Goal: Information Seeking & Learning: Check status

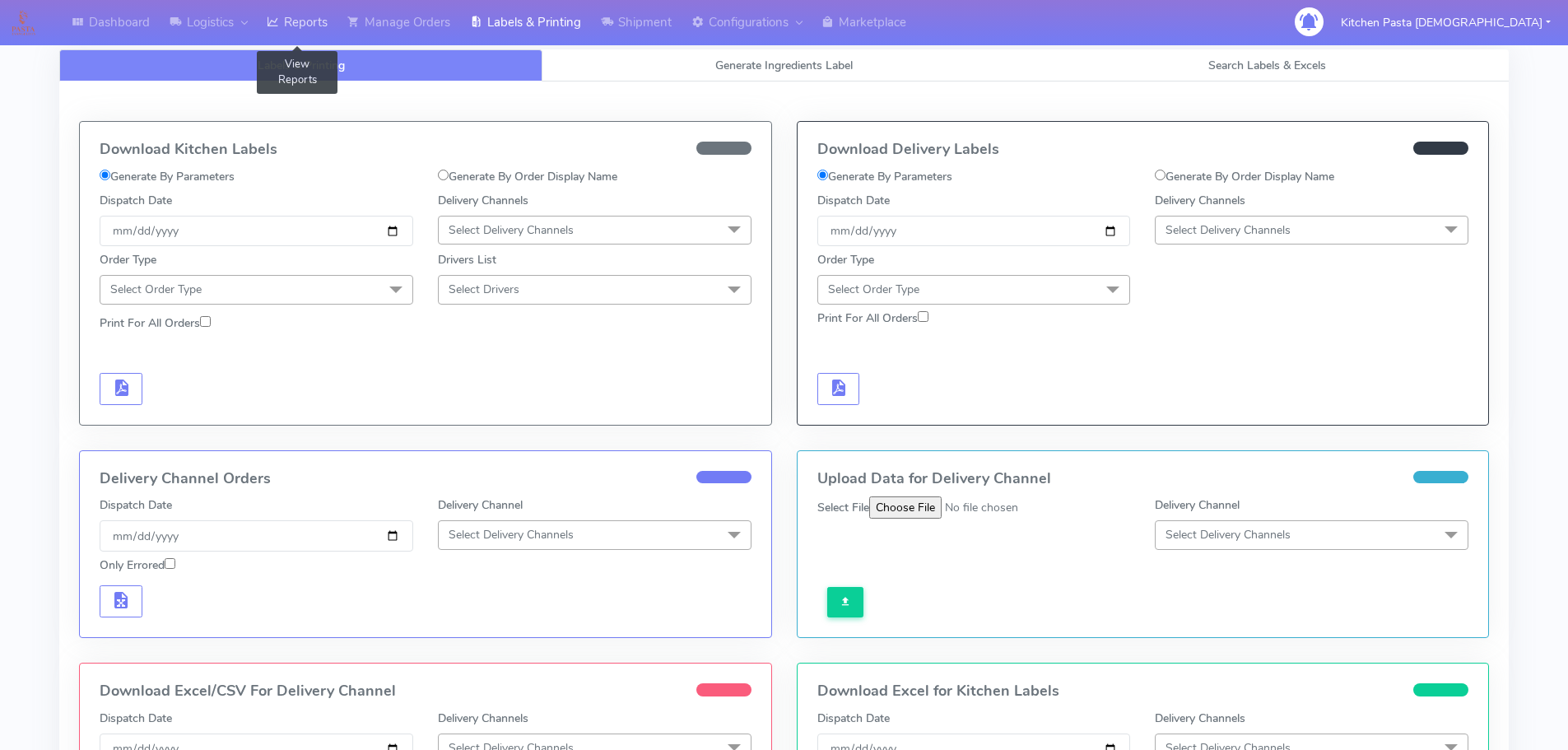
drag, startPoint x: 287, startPoint y: 28, endPoint x: 297, endPoint y: 28, distance: 10.0
click at [287, 28] on link "Reports" at bounding box center [296, 22] width 80 height 45
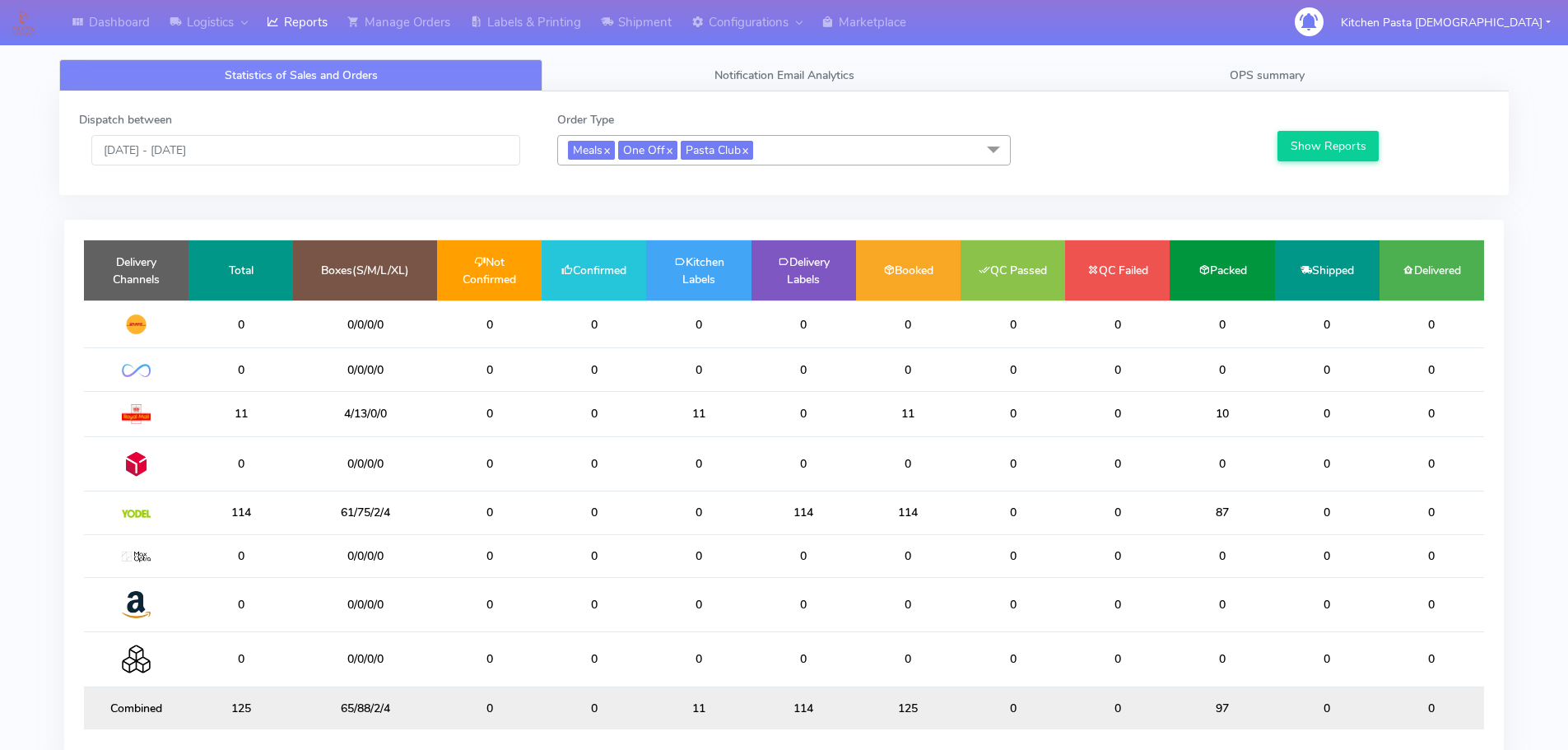
click at [783, 162] on span "Meals x One Off x Pasta Club x" at bounding box center [784, 150] width 454 height 30
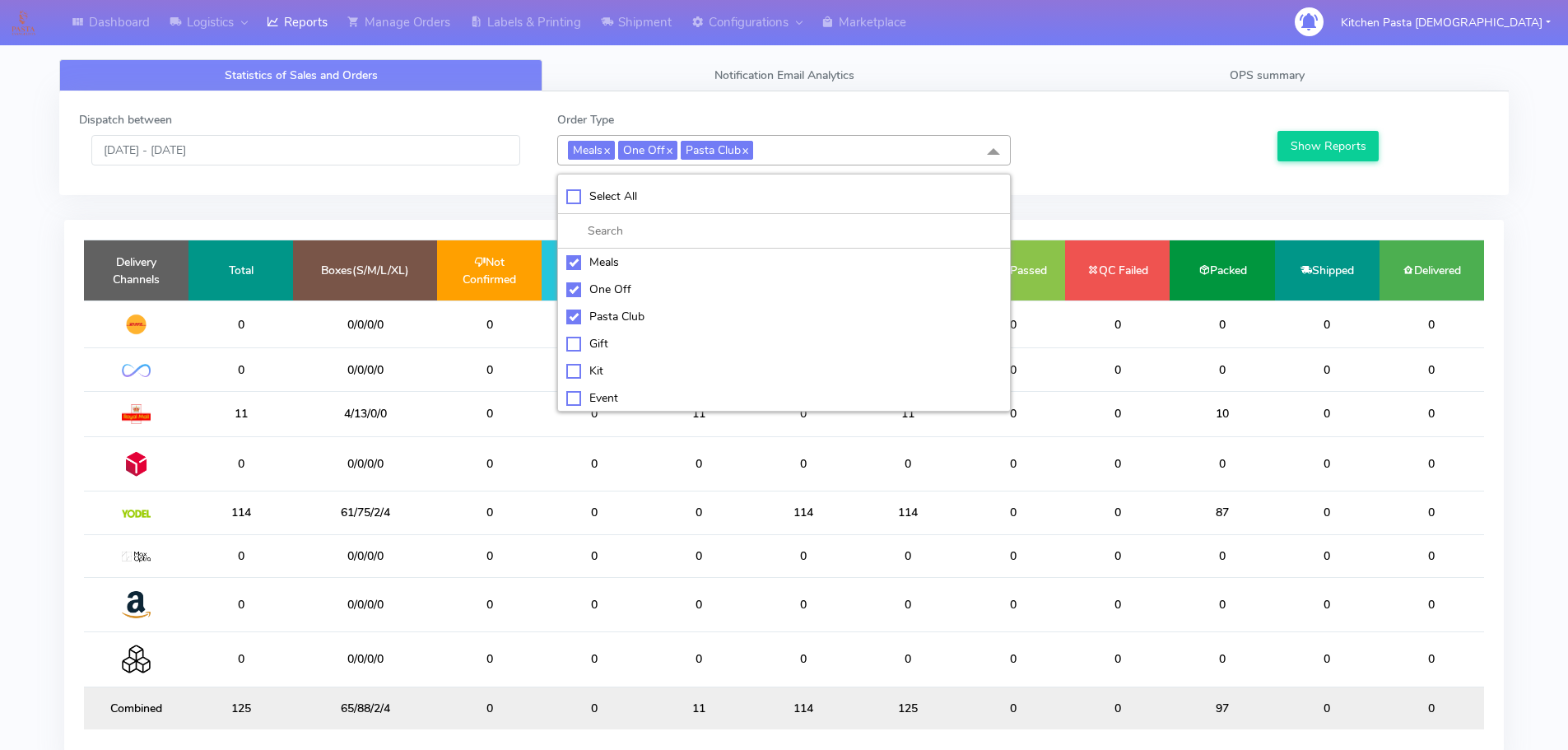
click at [644, 263] on div "Meals" at bounding box center [784, 263] width 435 height 18
checkbox input "false"
click at [616, 281] on div "One Off" at bounding box center [784, 289] width 435 height 18
checkbox input "false"
click at [588, 316] on div "Pasta Club" at bounding box center [784, 317] width 435 height 18
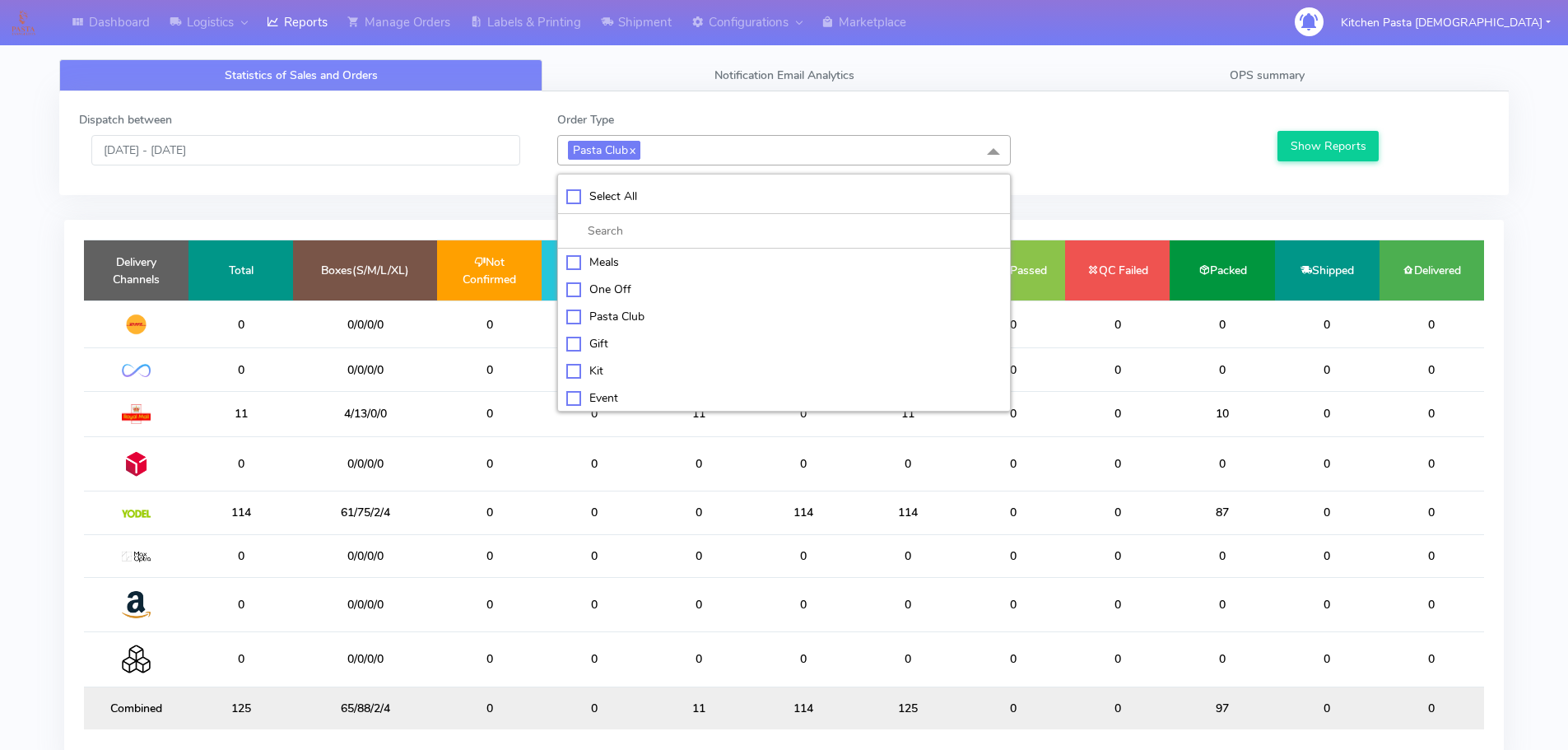
checkbox input "false"
click at [598, 366] on div "Kit" at bounding box center [784, 370] width 435 height 18
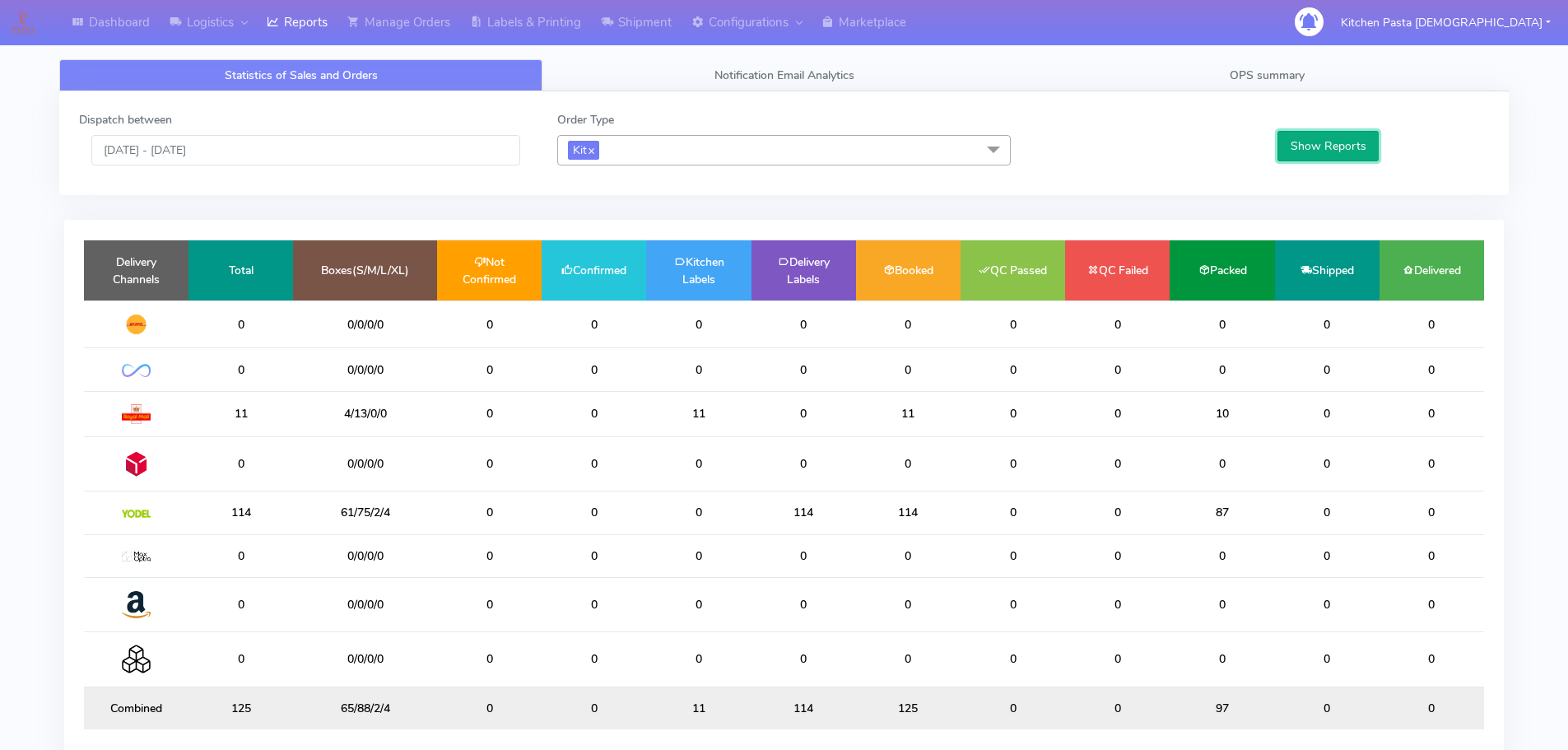
click at [1313, 156] on button "Show Reports" at bounding box center [1327, 146] width 101 height 30
drag, startPoint x: 677, startPoint y: 157, endPoint x: 651, endPoint y: 220, distance: 68.2
click at [677, 157] on span "Kit x" at bounding box center [784, 150] width 454 height 30
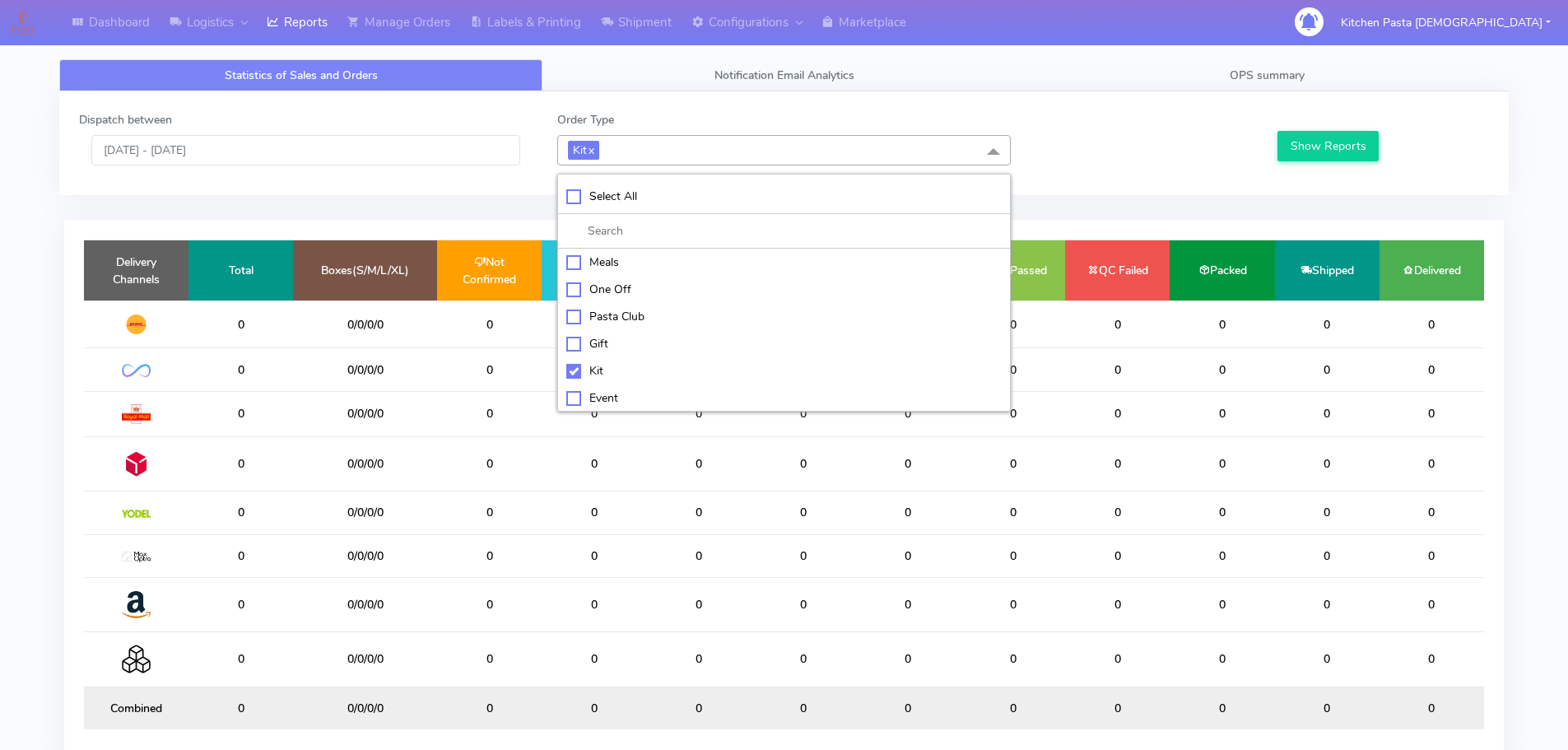
click at [570, 371] on div "Kit" at bounding box center [784, 371] width 435 height 18
checkbox input "false"
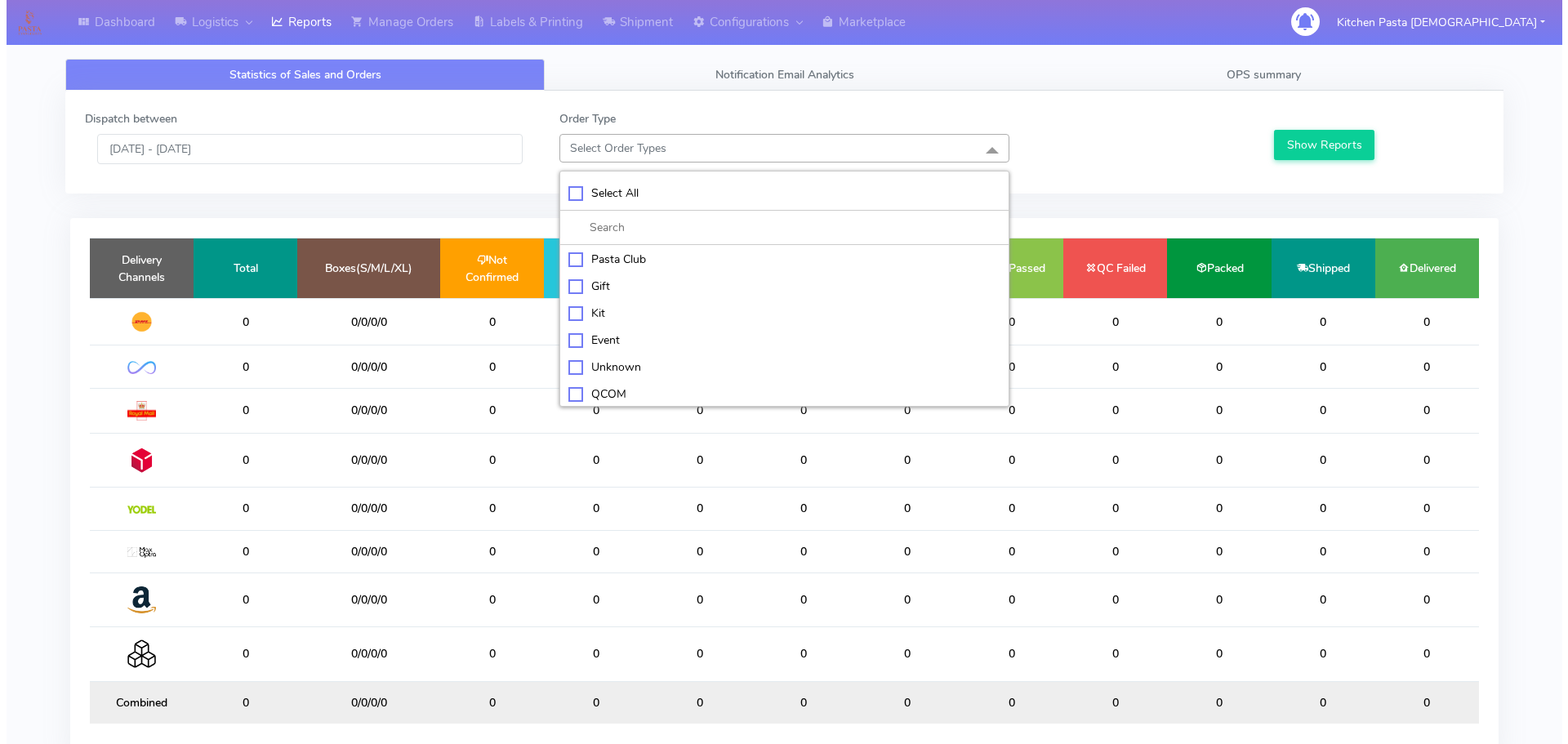
scroll to position [82, 0]
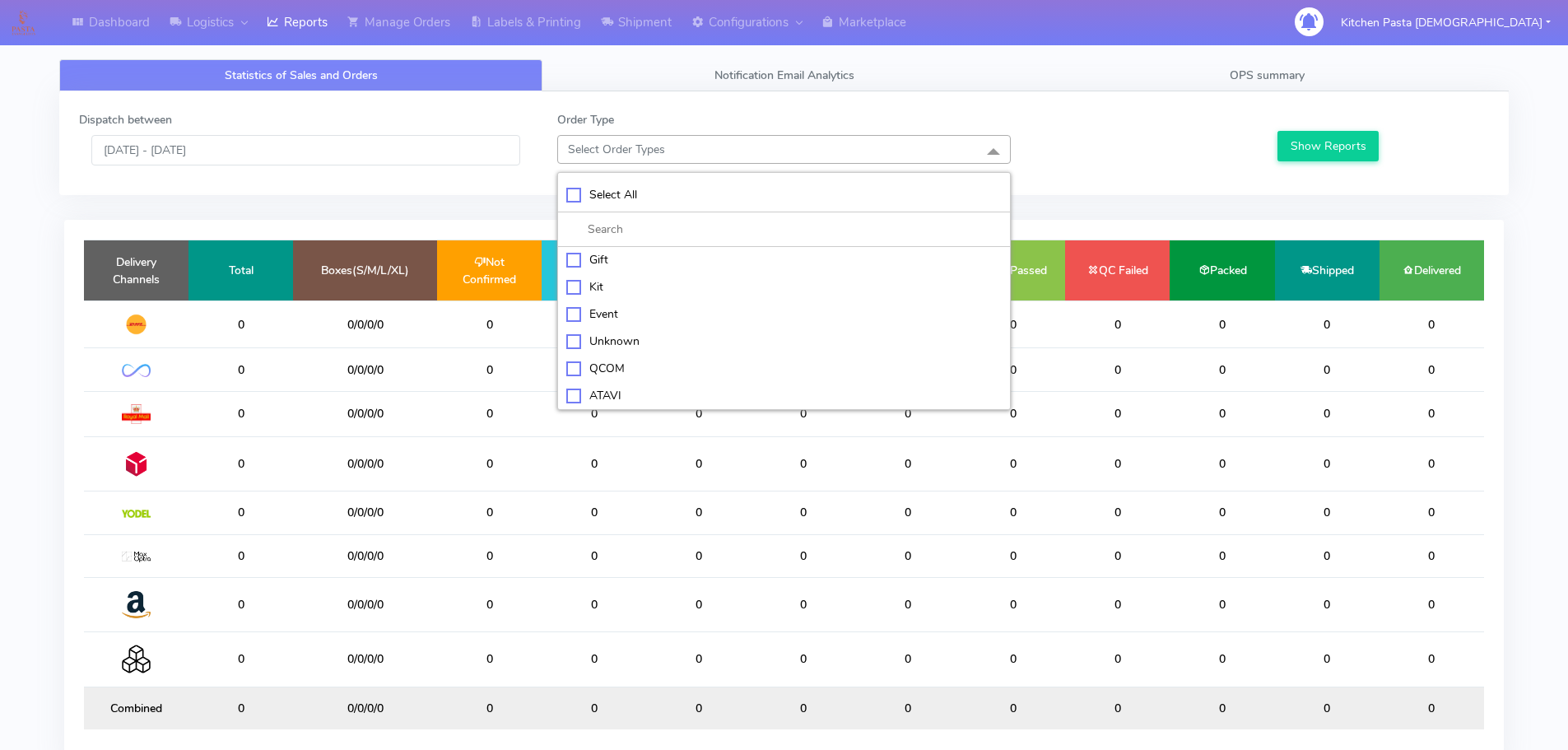
click at [602, 393] on div "ATAVI" at bounding box center [784, 395] width 435 height 18
checkbox input "true"
click at [1328, 150] on button "Show Reports" at bounding box center [1327, 146] width 101 height 30
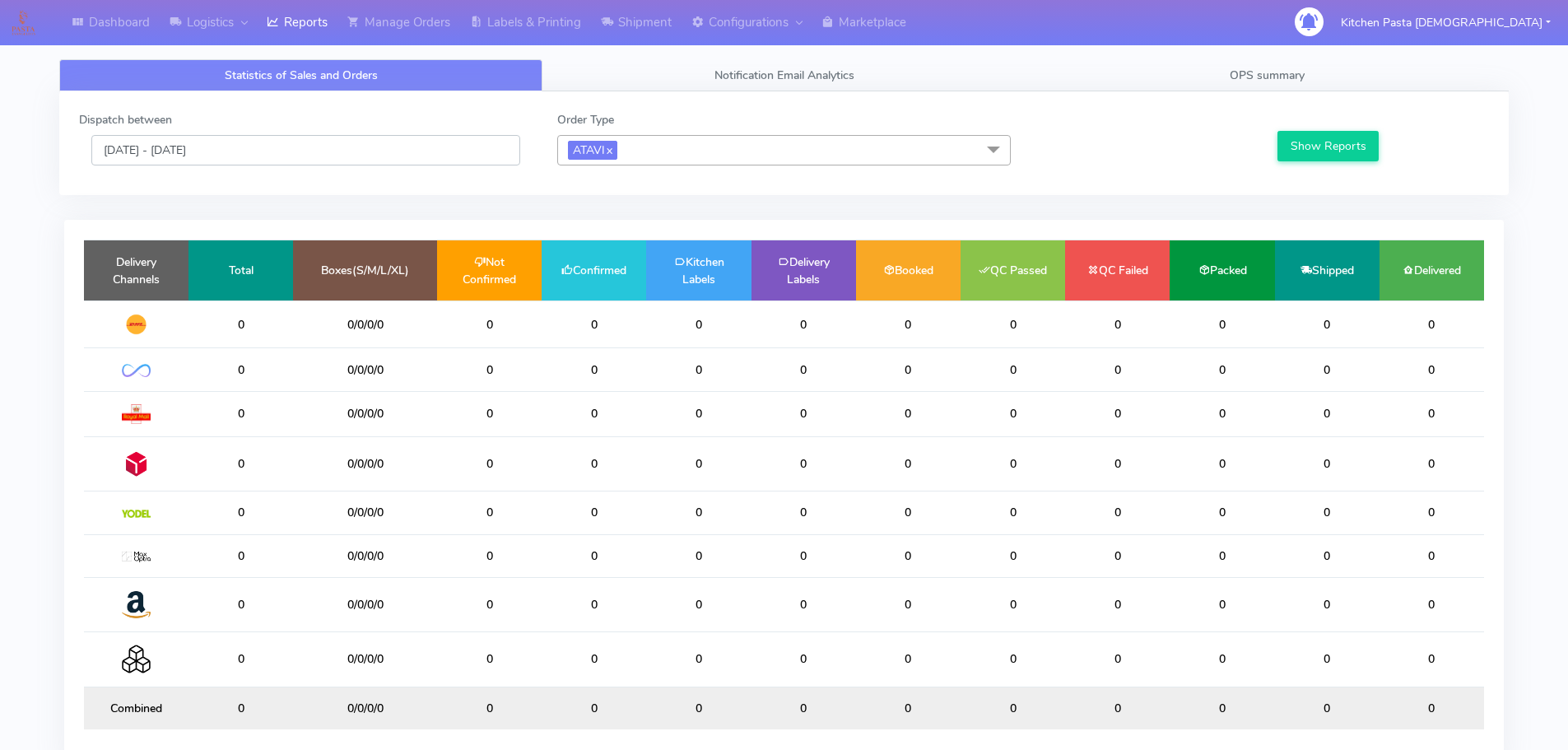
click at [424, 151] on input "[DATE] - [DATE]" at bounding box center [305, 150] width 429 height 30
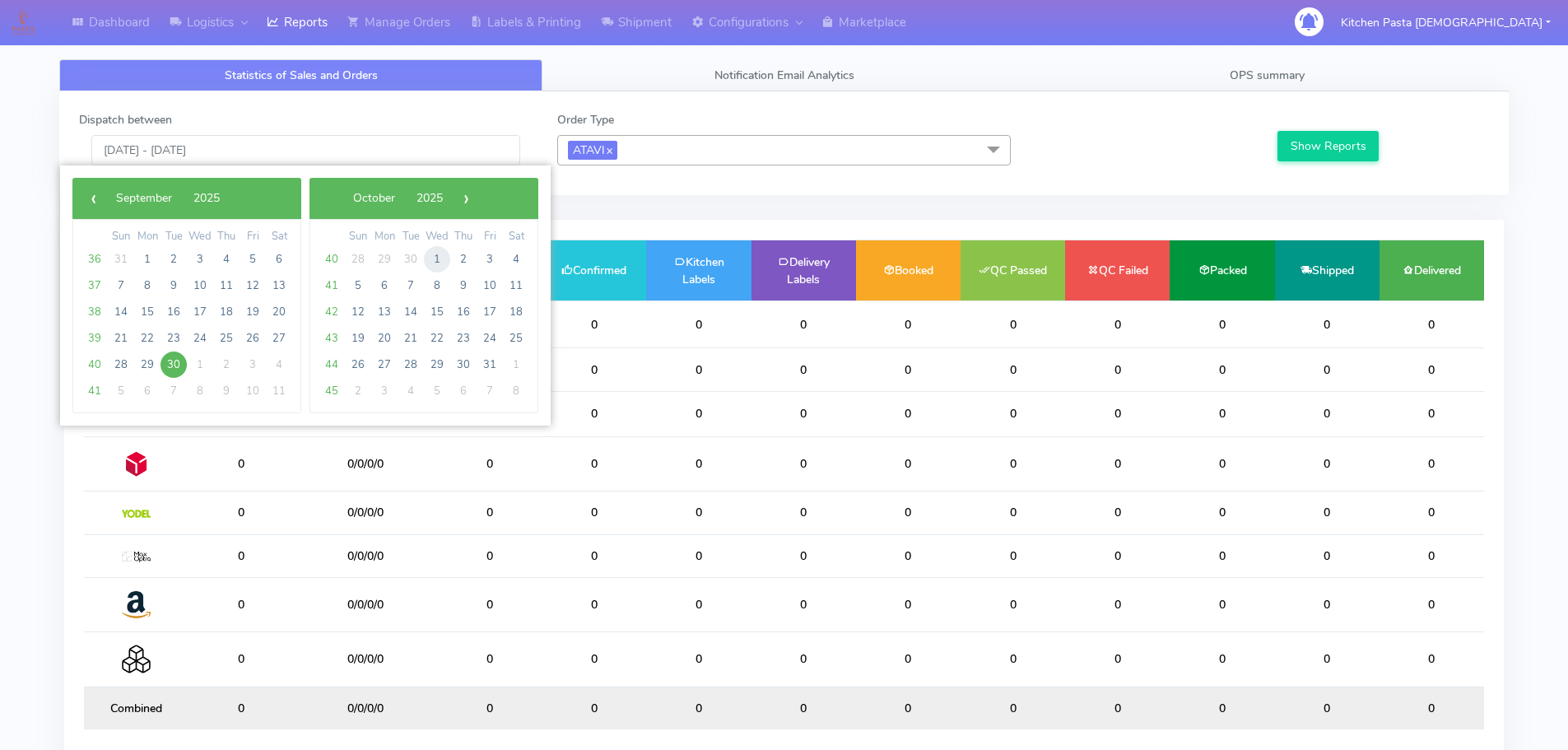
click at [443, 259] on span "1" at bounding box center [437, 259] width 27 height 27
click at [443, 259] on span "29" at bounding box center [437, 259] width 27 height 27
click at [206, 253] on span "1" at bounding box center [200, 259] width 27 height 27
type input "[DATE] - [DATE]"
click at [206, 253] on td "Total" at bounding box center [241, 271] width 104 height 60
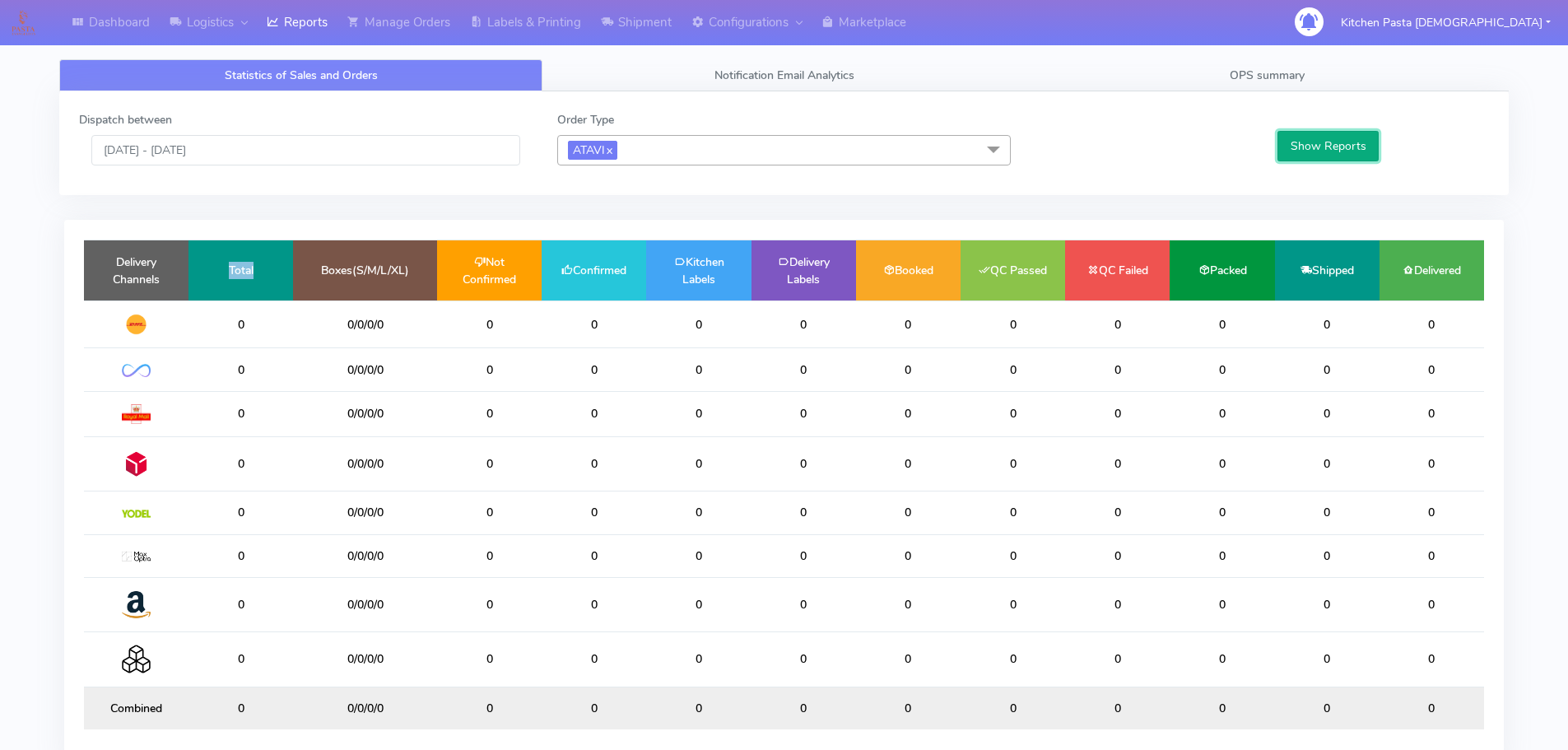
click at [1320, 132] on button "Show Reports" at bounding box center [1327, 146] width 101 height 30
click at [617, 142] on span "ATAVI x" at bounding box center [593, 149] width 50 height 19
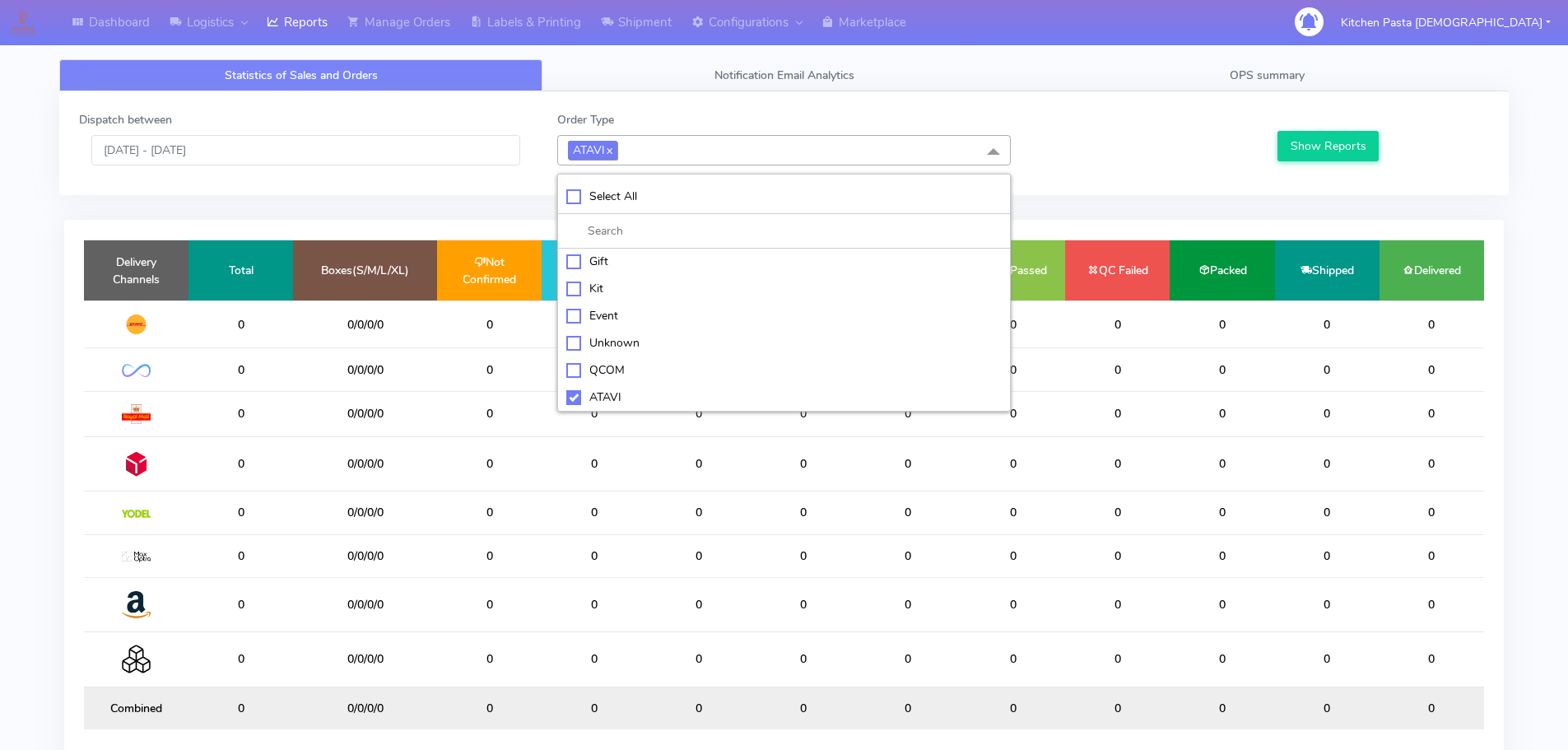
click at [617, 142] on span "ATAVI x" at bounding box center [593, 149] width 50 height 19
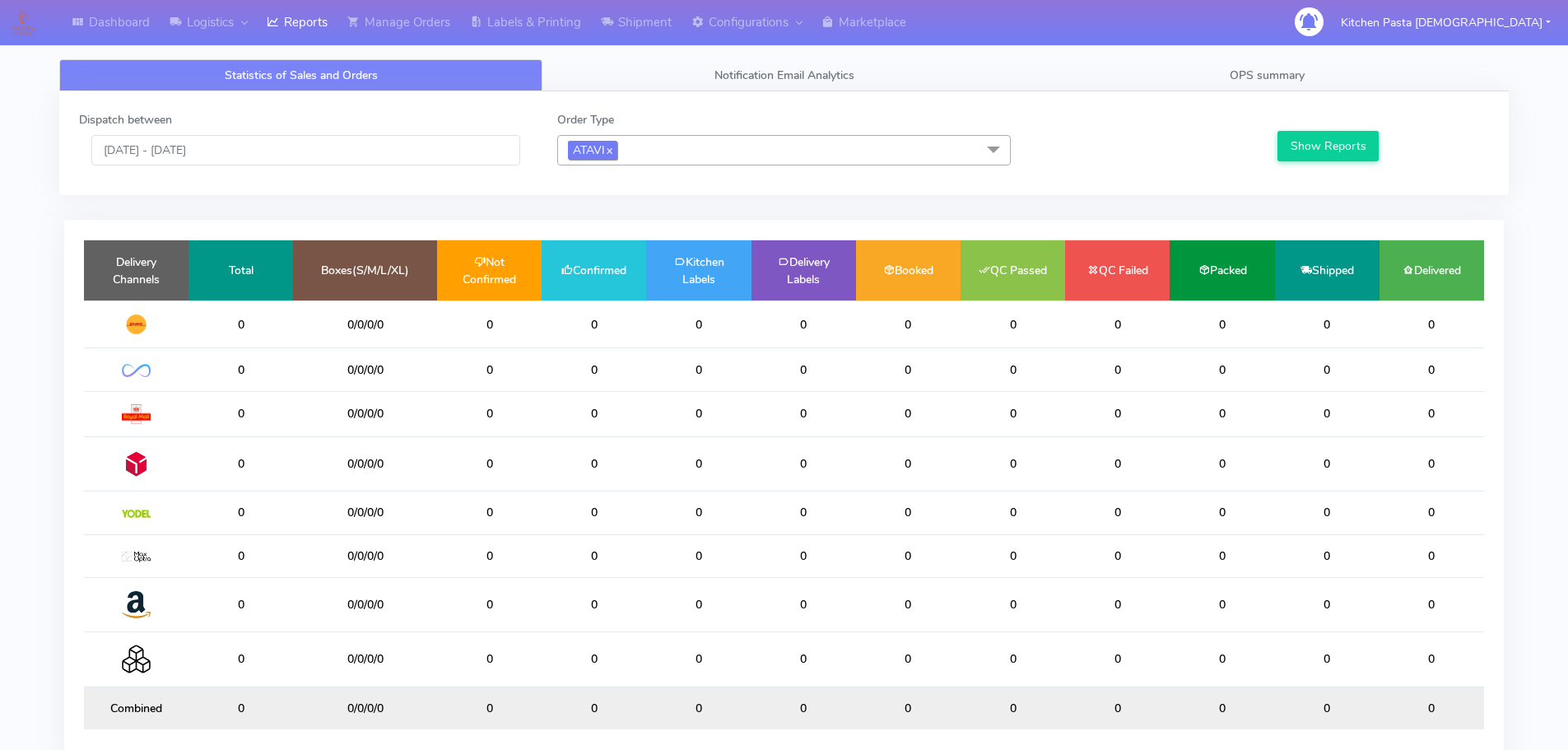
click at [612, 145] on link "x" at bounding box center [608, 149] width 7 height 18
click at [1307, 136] on button "Show Reports" at bounding box center [1327, 146] width 101 height 30
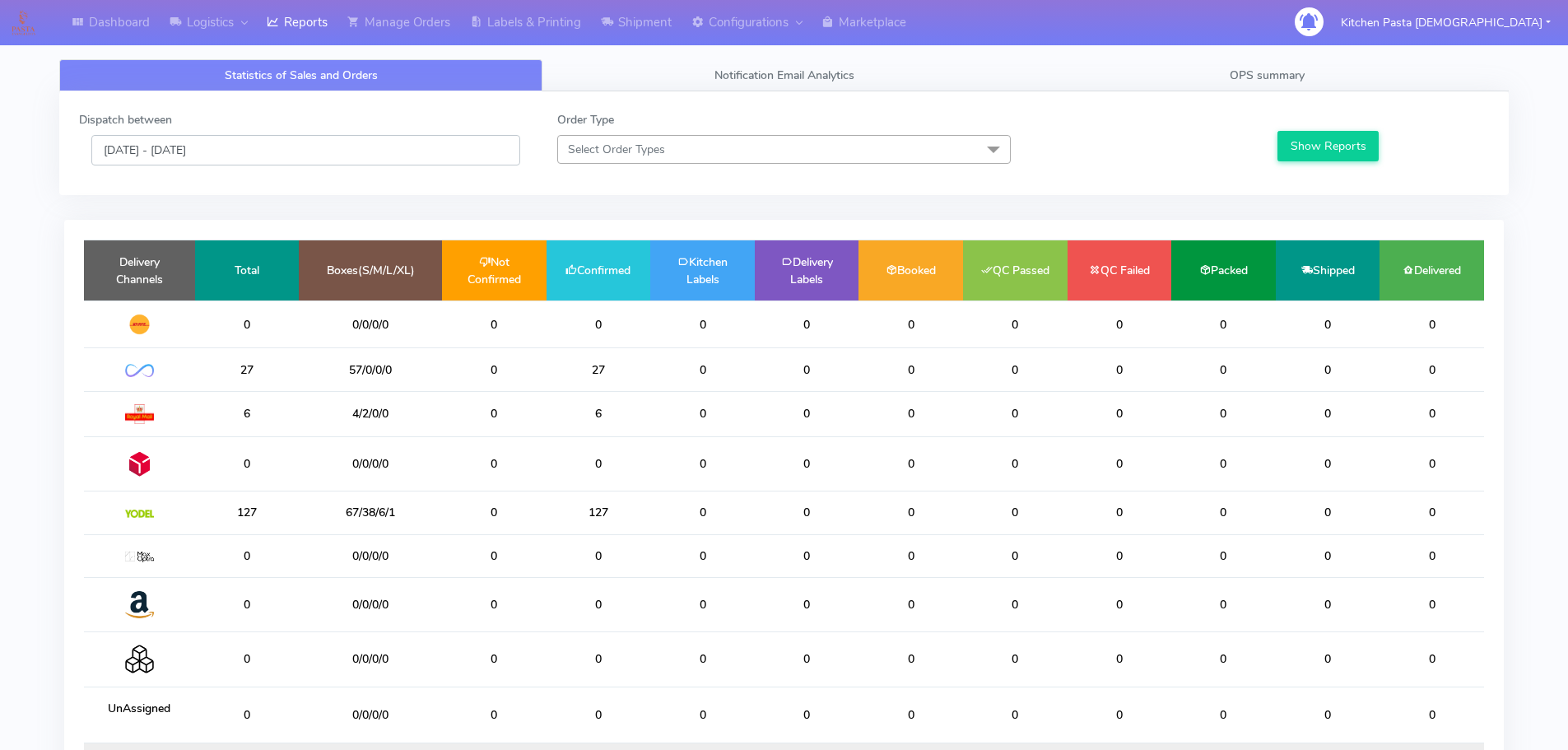
click at [325, 158] on input "[DATE] - [DATE]" at bounding box center [305, 150] width 429 height 30
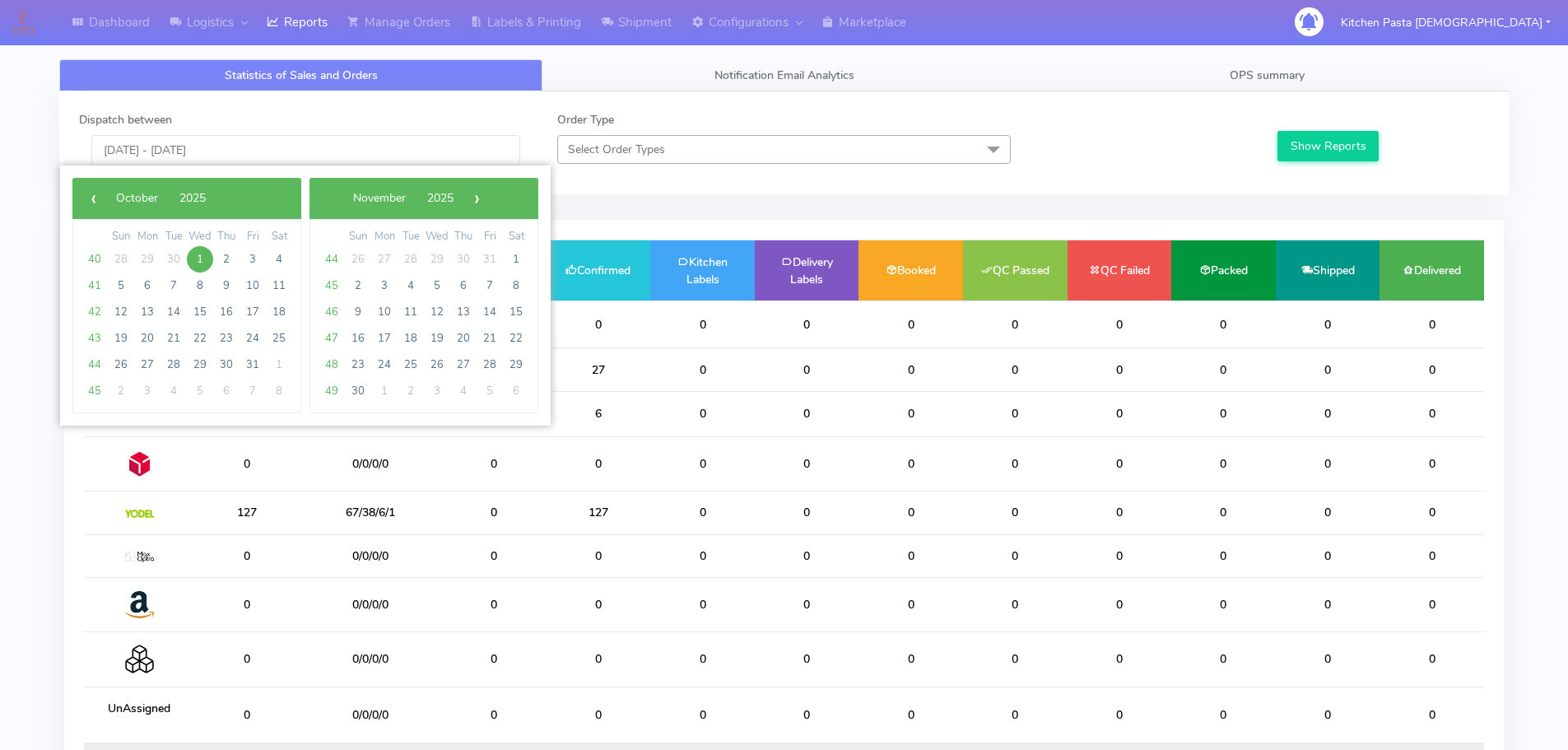
click at [581, 183] on div "Dispatch between [DATE] - [DATE] Order Type Select Order Types Select All Meals…" at bounding box center [784, 142] width 1449 height 103
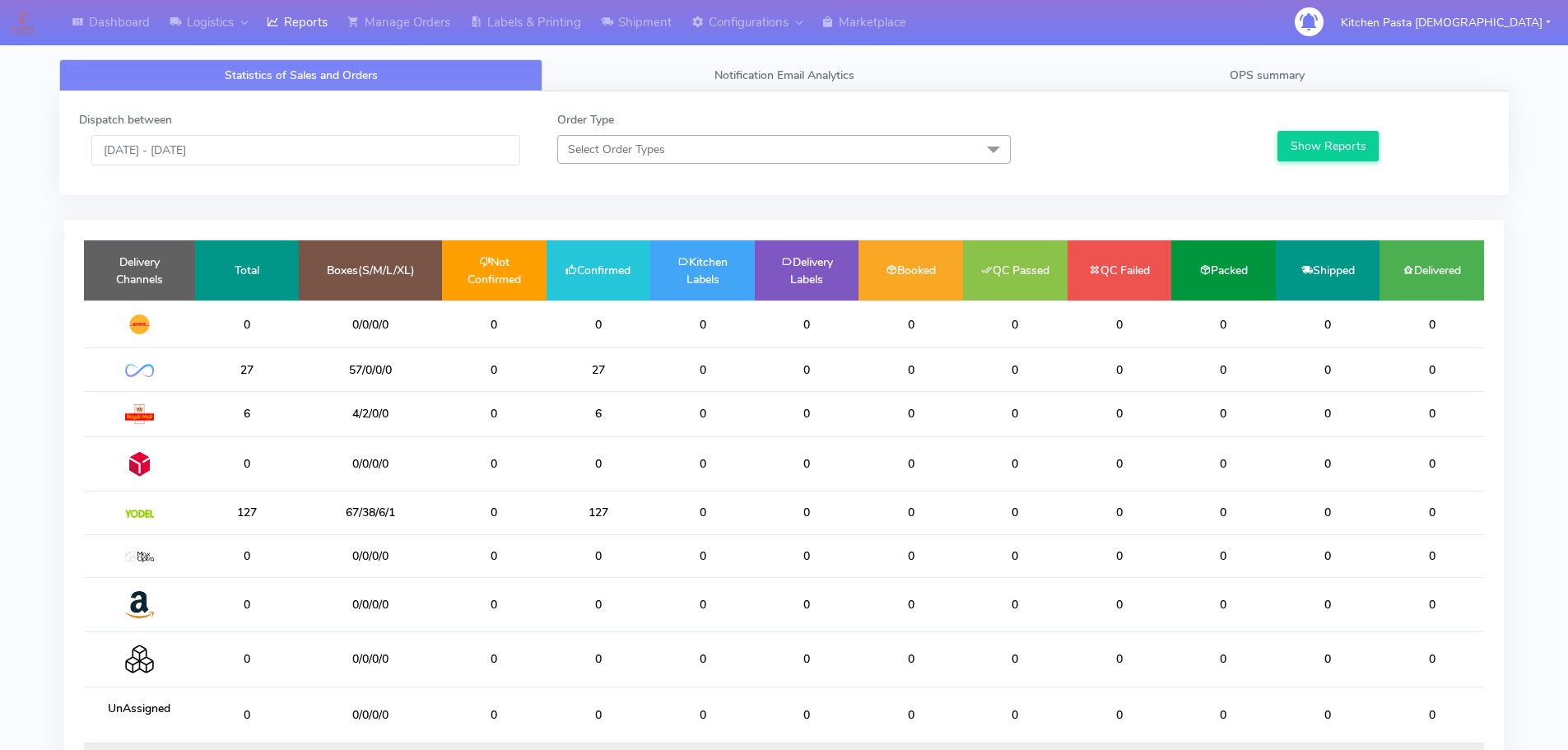
click at [901, 149] on span "Select Order Types" at bounding box center [784, 149] width 454 height 29
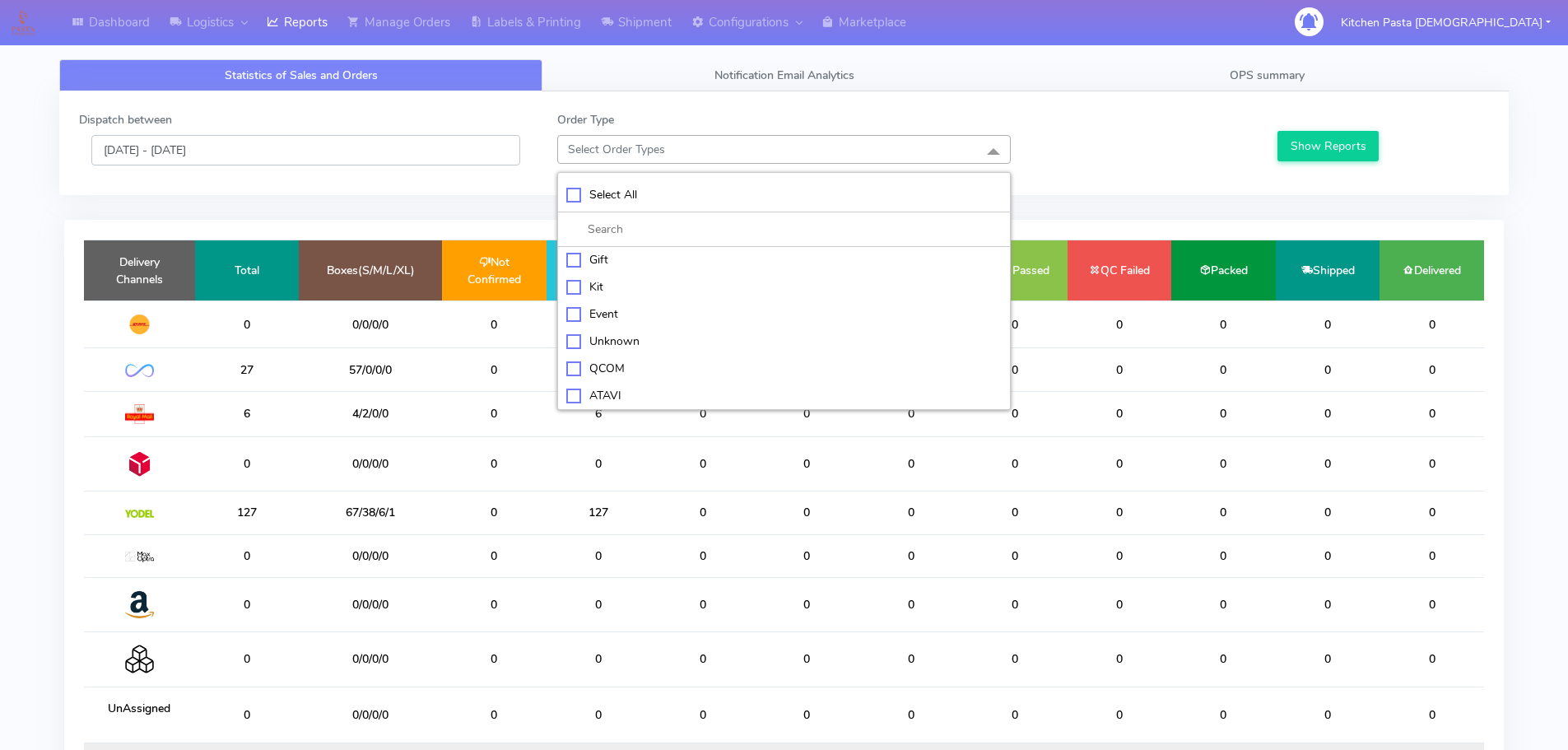
click at [451, 154] on input "[DATE] - [DATE]" at bounding box center [305, 150] width 429 height 30
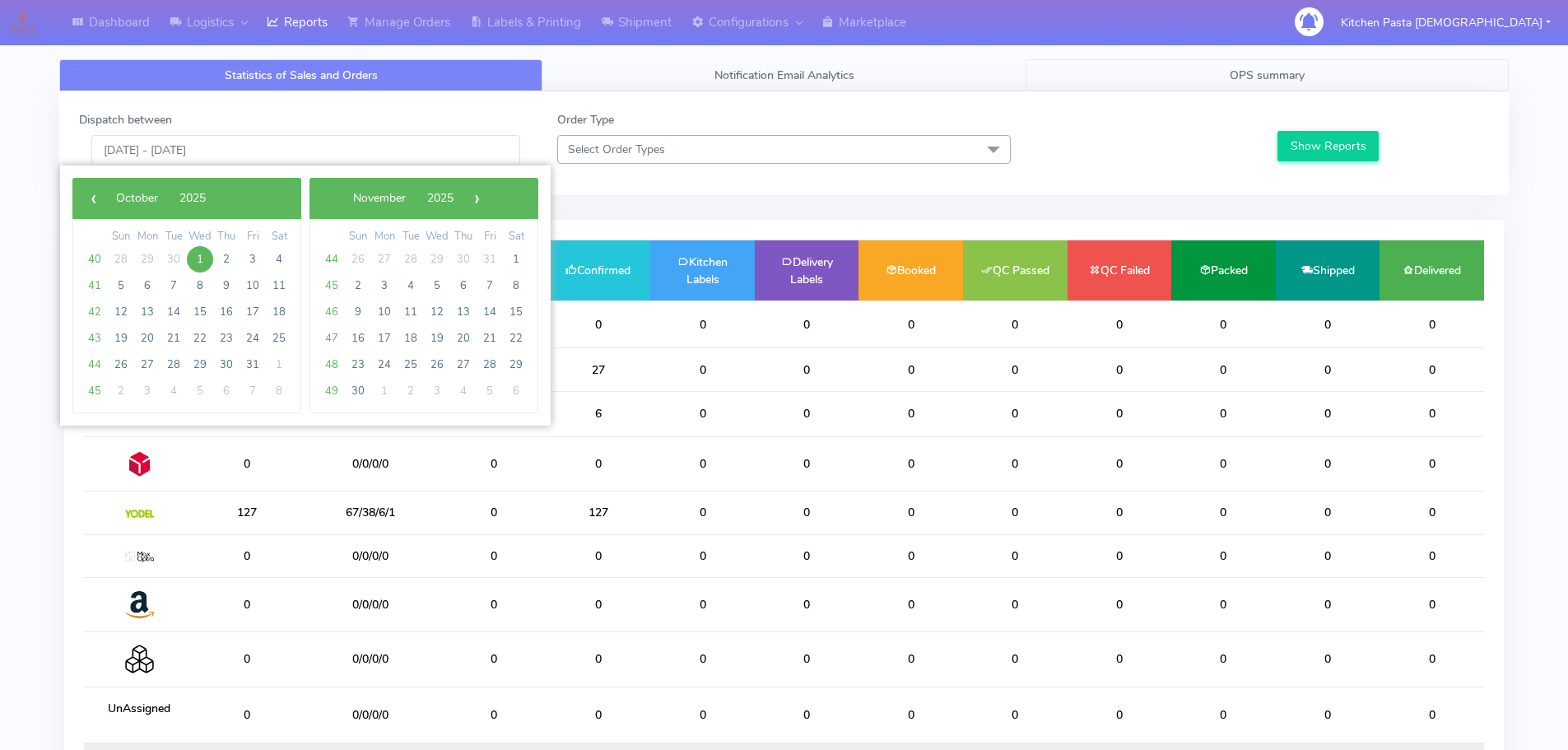
click at [1332, 64] on link "OPS summary" at bounding box center [1266, 75] width 483 height 32
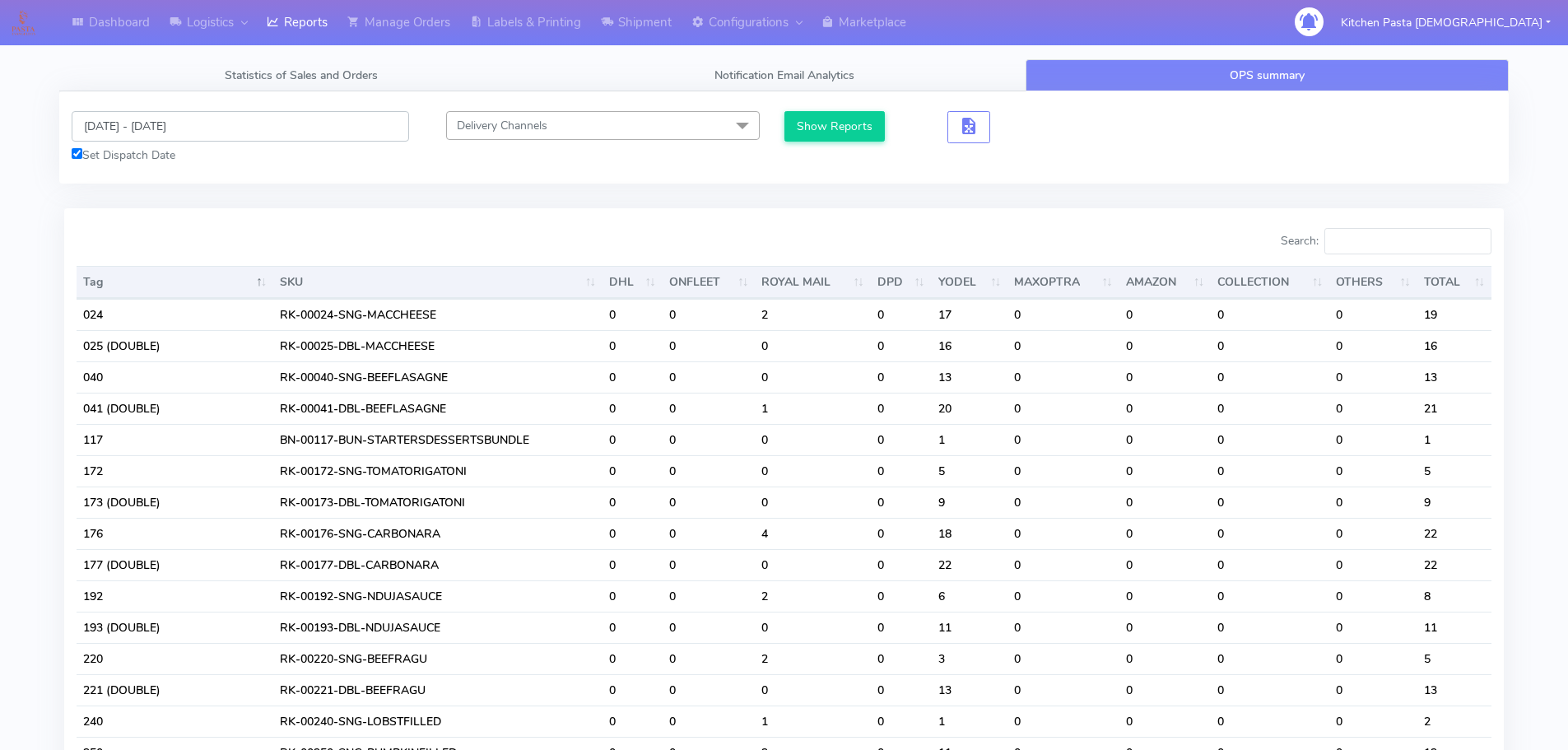
click at [294, 115] on input "[DATE] - [DATE]" at bounding box center [240, 126] width 337 height 30
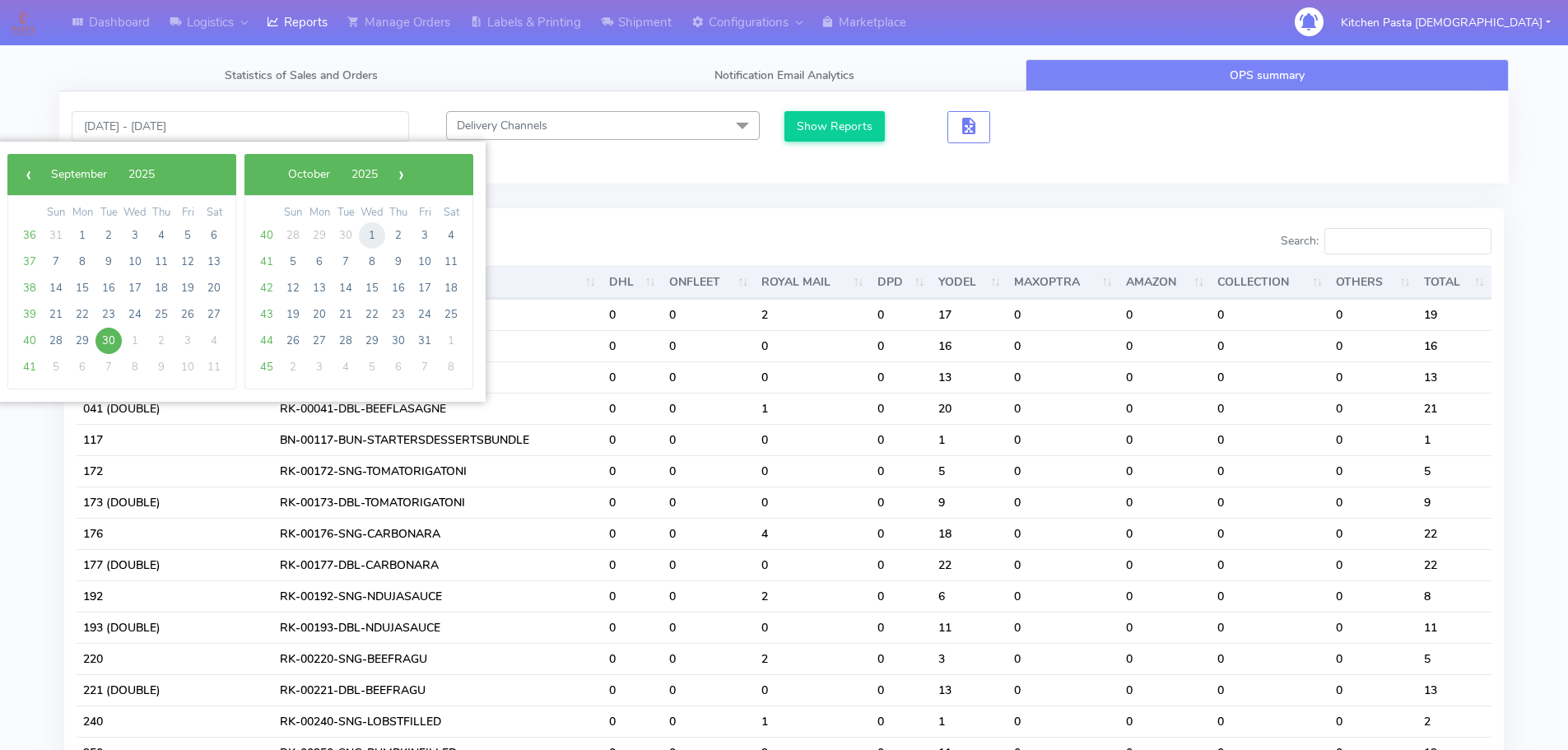
click at [363, 238] on span "1" at bounding box center [372, 235] width 27 height 27
click at [363, 238] on span "29" at bounding box center [372, 235] width 27 height 27
click at [133, 230] on span "1" at bounding box center [135, 235] width 27 height 27
type input "[DATE] - [DATE]"
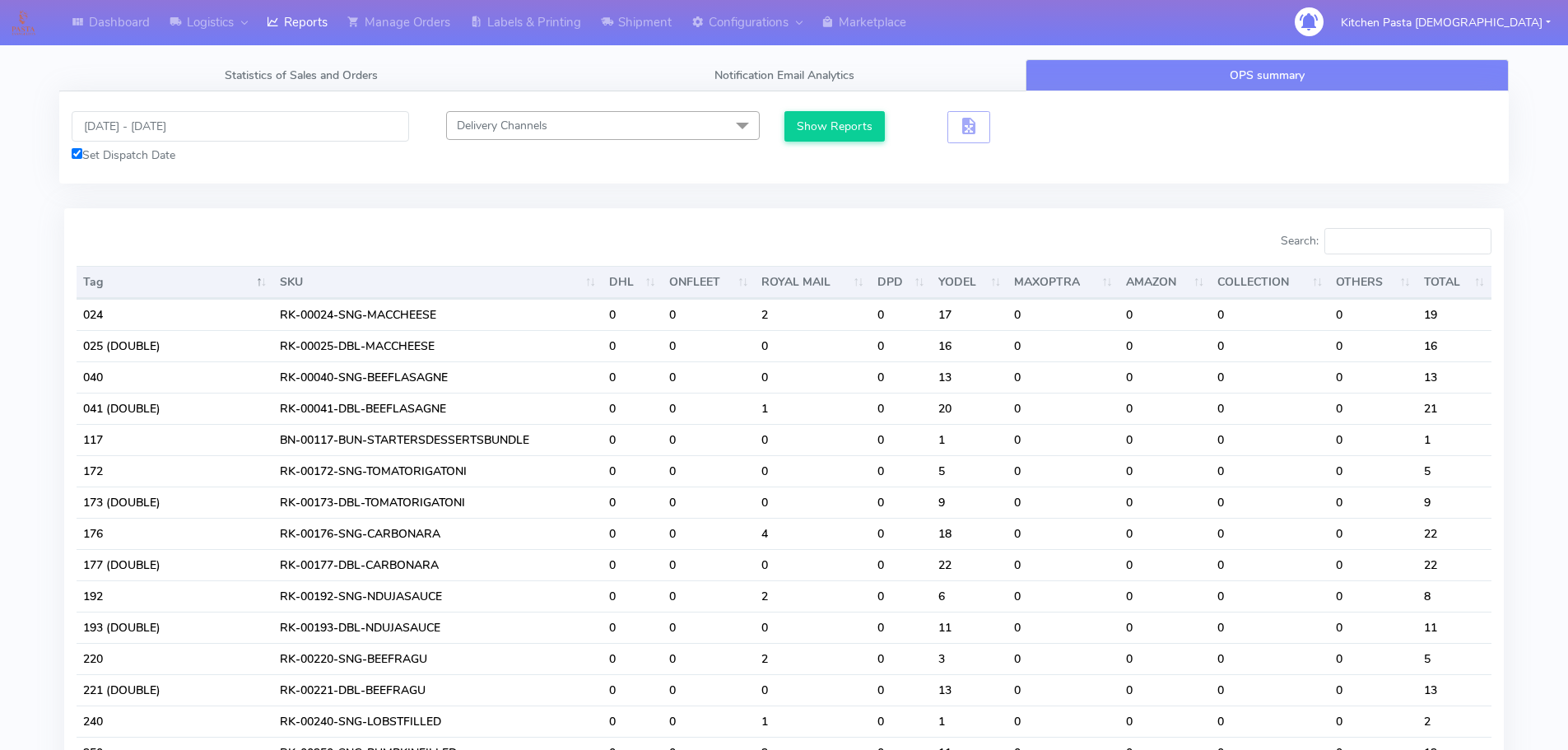
click at [133, 230] on div at bounding box center [425, 244] width 720 height 33
click at [1393, 235] on input "Search:" at bounding box center [1407, 241] width 167 height 27
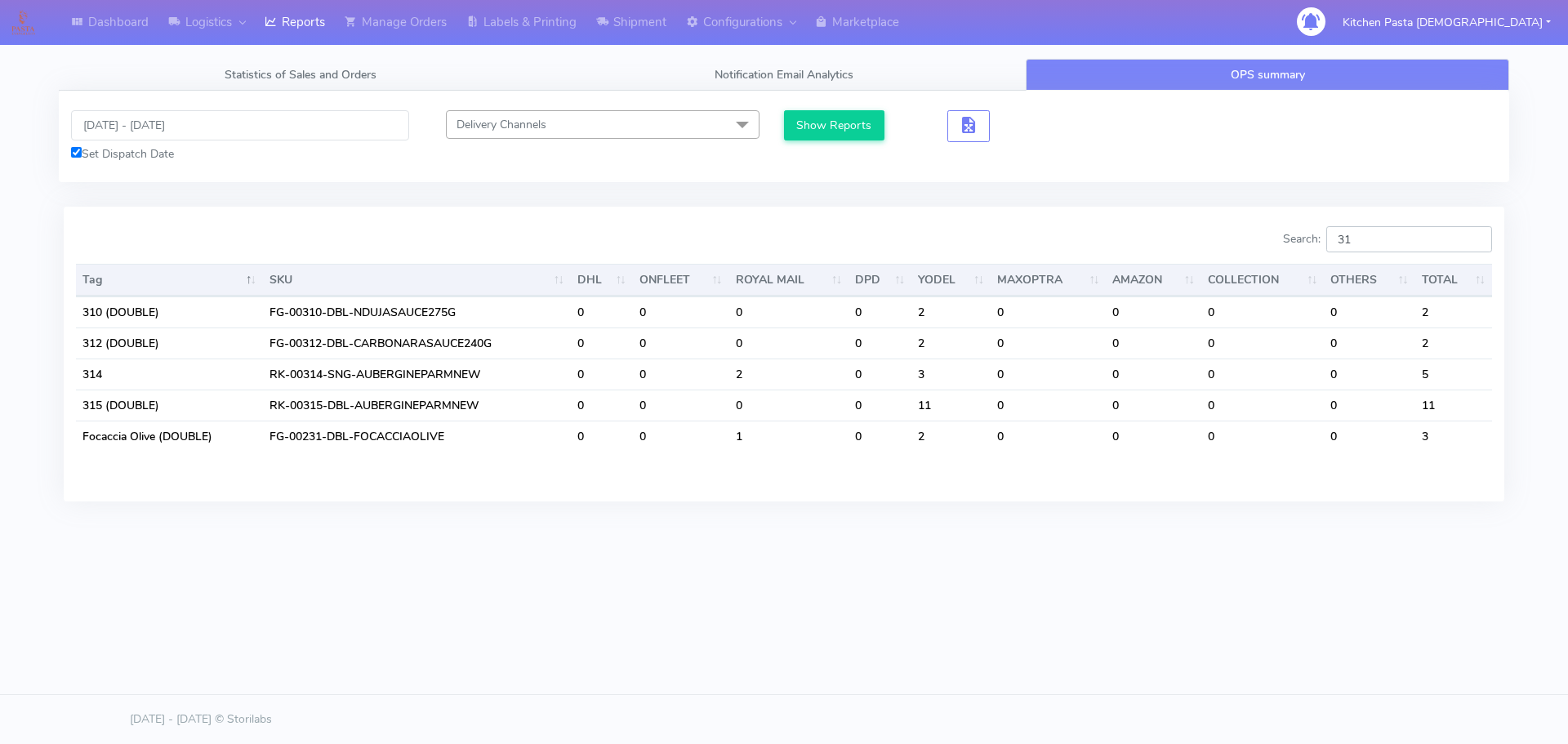
type input "3"
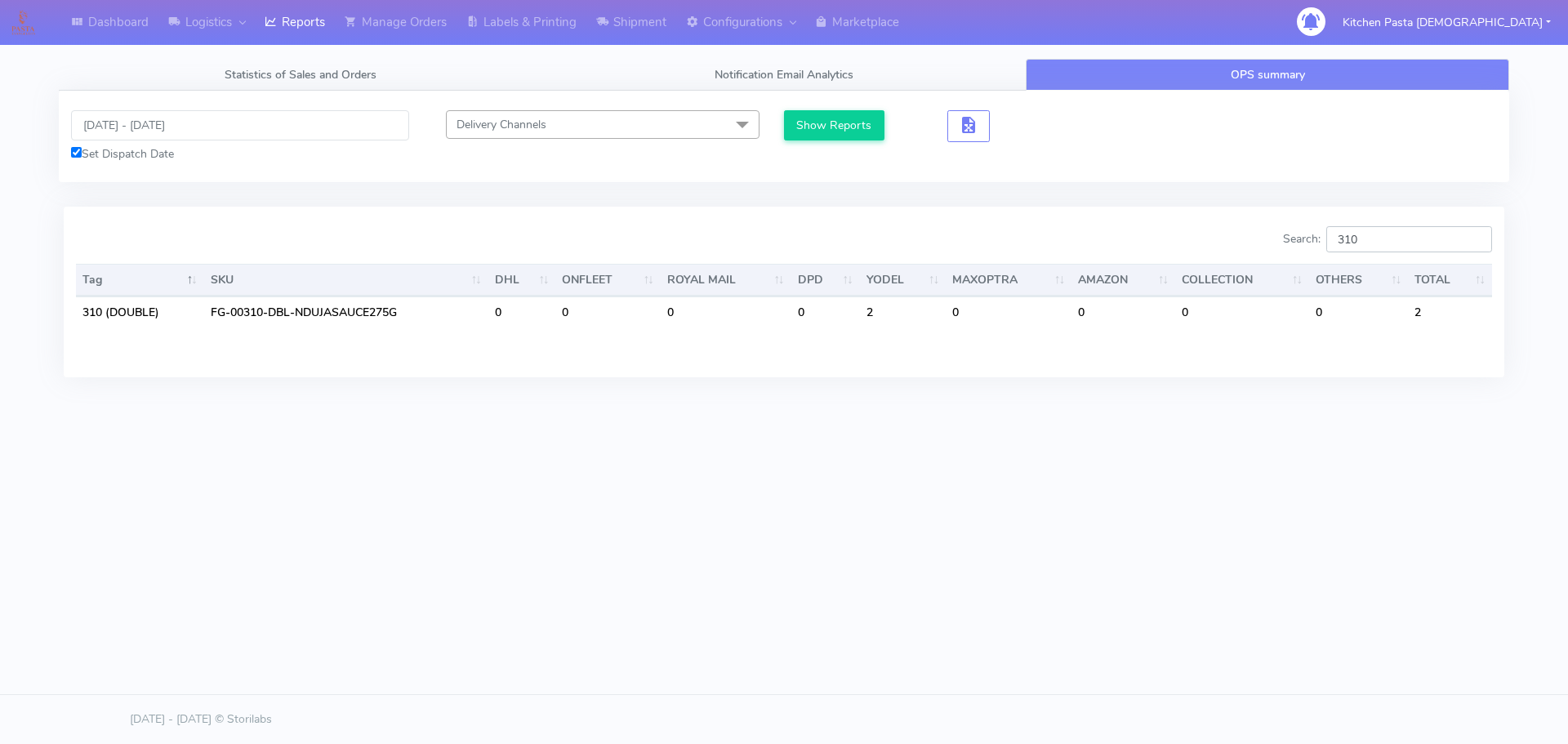
type input "310"
click at [233, 116] on input "[DATE] - [DATE]" at bounding box center [240, 125] width 338 height 30
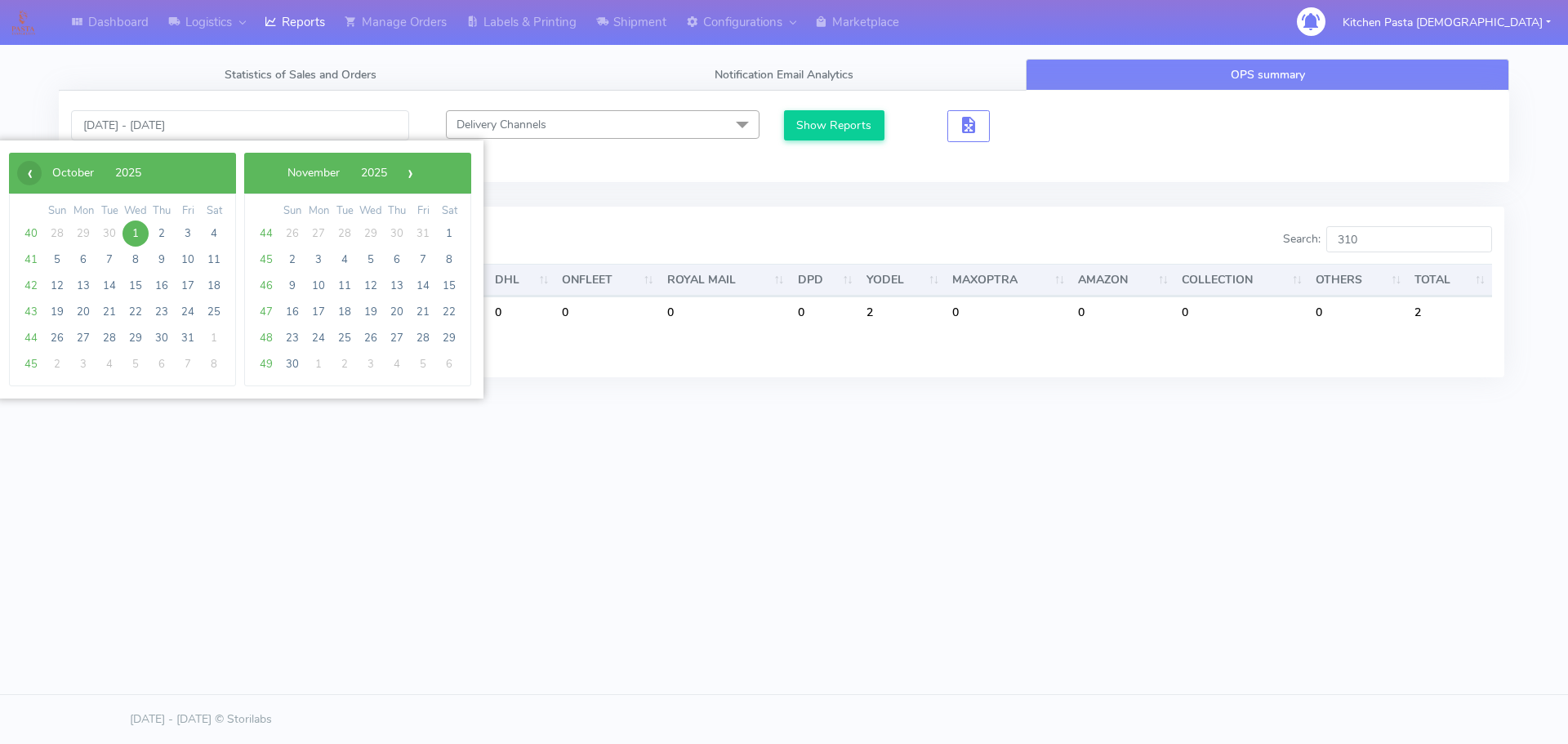
click at [38, 172] on span "‹" at bounding box center [30, 173] width 25 height 25
click at [365, 237] on span "1" at bounding box center [371, 233] width 26 height 26
click at [365, 237] on span "29" at bounding box center [371, 233] width 26 height 26
click at [30, 170] on span "‹" at bounding box center [30, 173] width 25 height 25
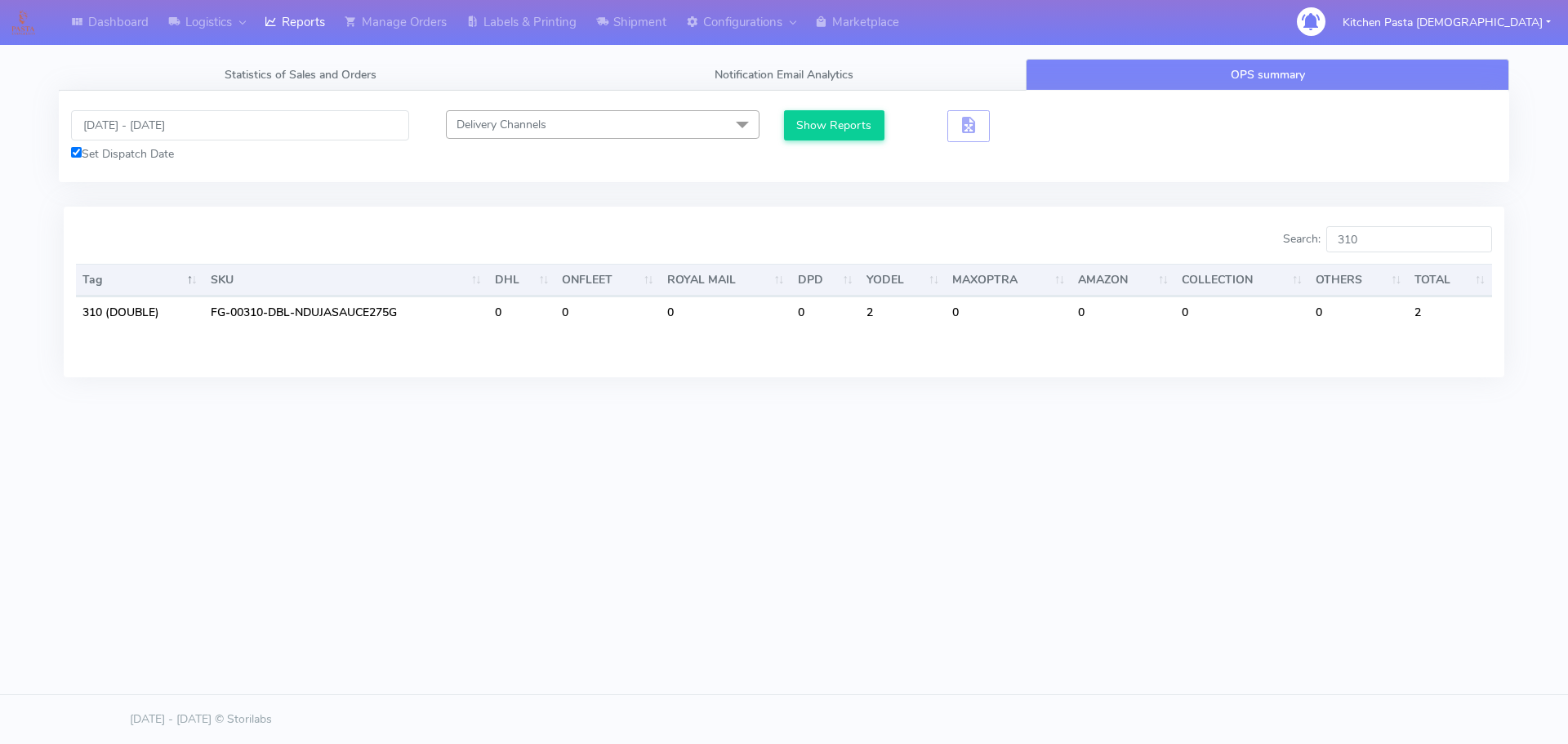
click at [374, 227] on div at bounding box center [424, 242] width 720 height 32
click at [794, 122] on button "Show Reports" at bounding box center [834, 125] width 100 height 30
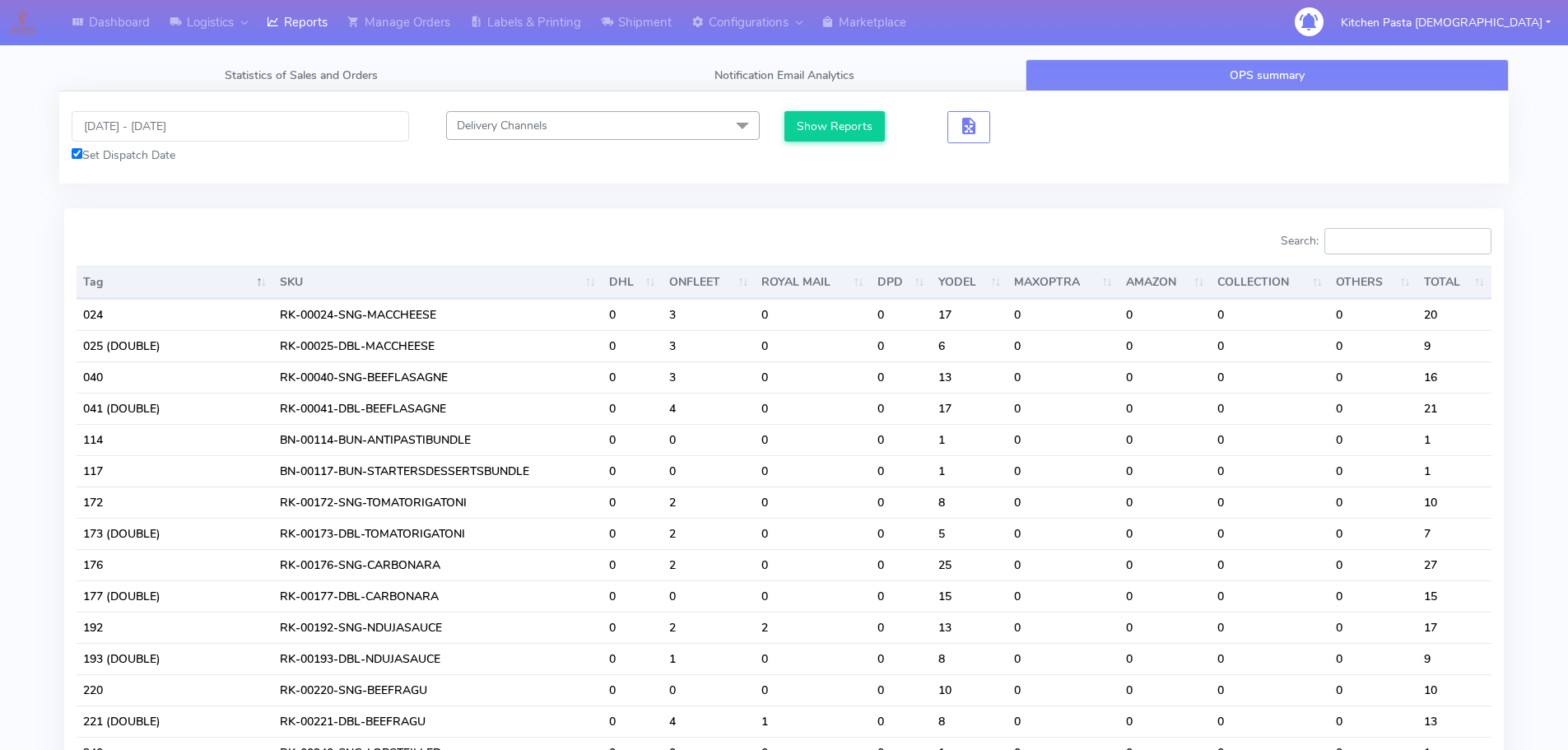
click at [1351, 245] on input "Search:" at bounding box center [1407, 241] width 167 height 27
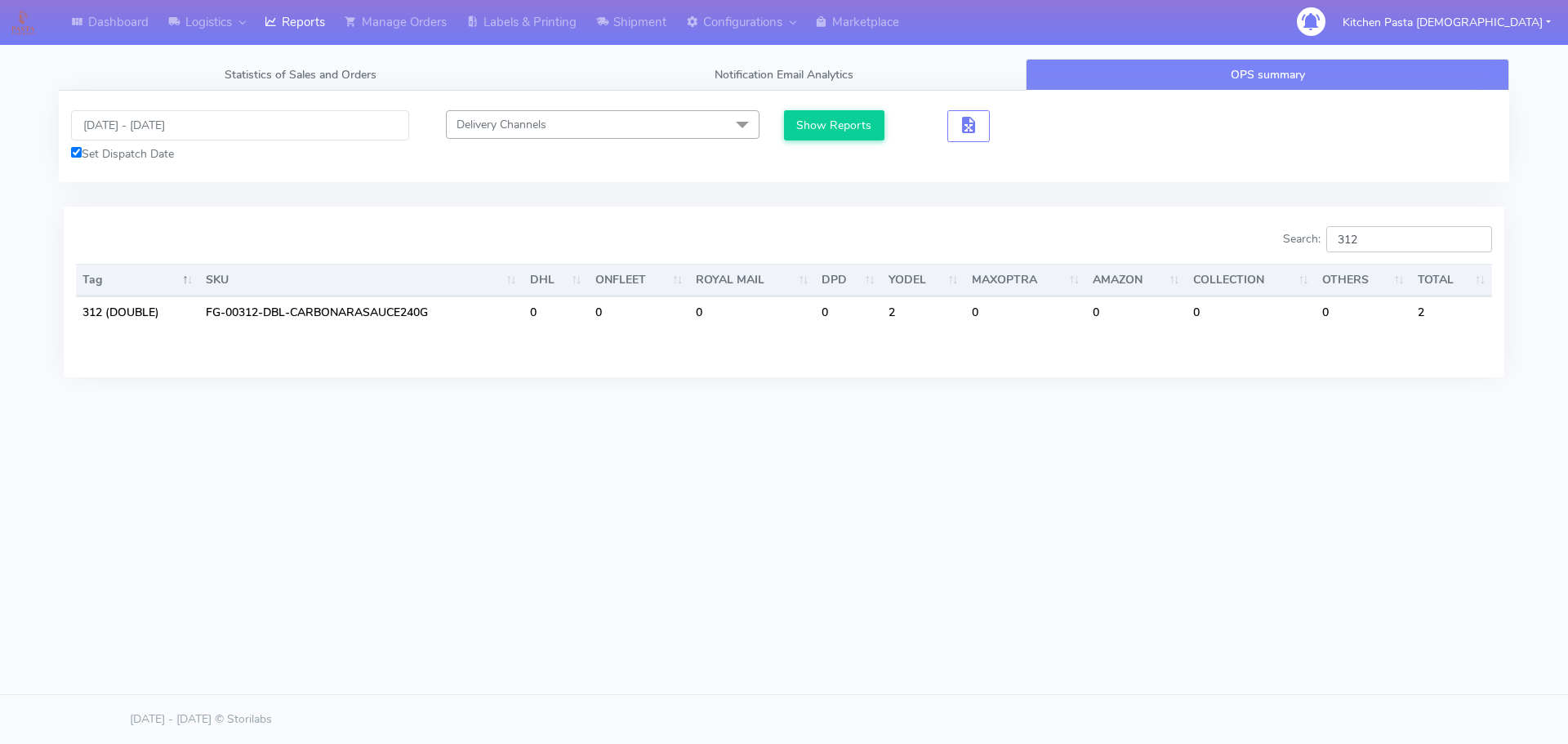
type input "312"
